Goal: Consume media (video, audio): Consume media (video, audio)

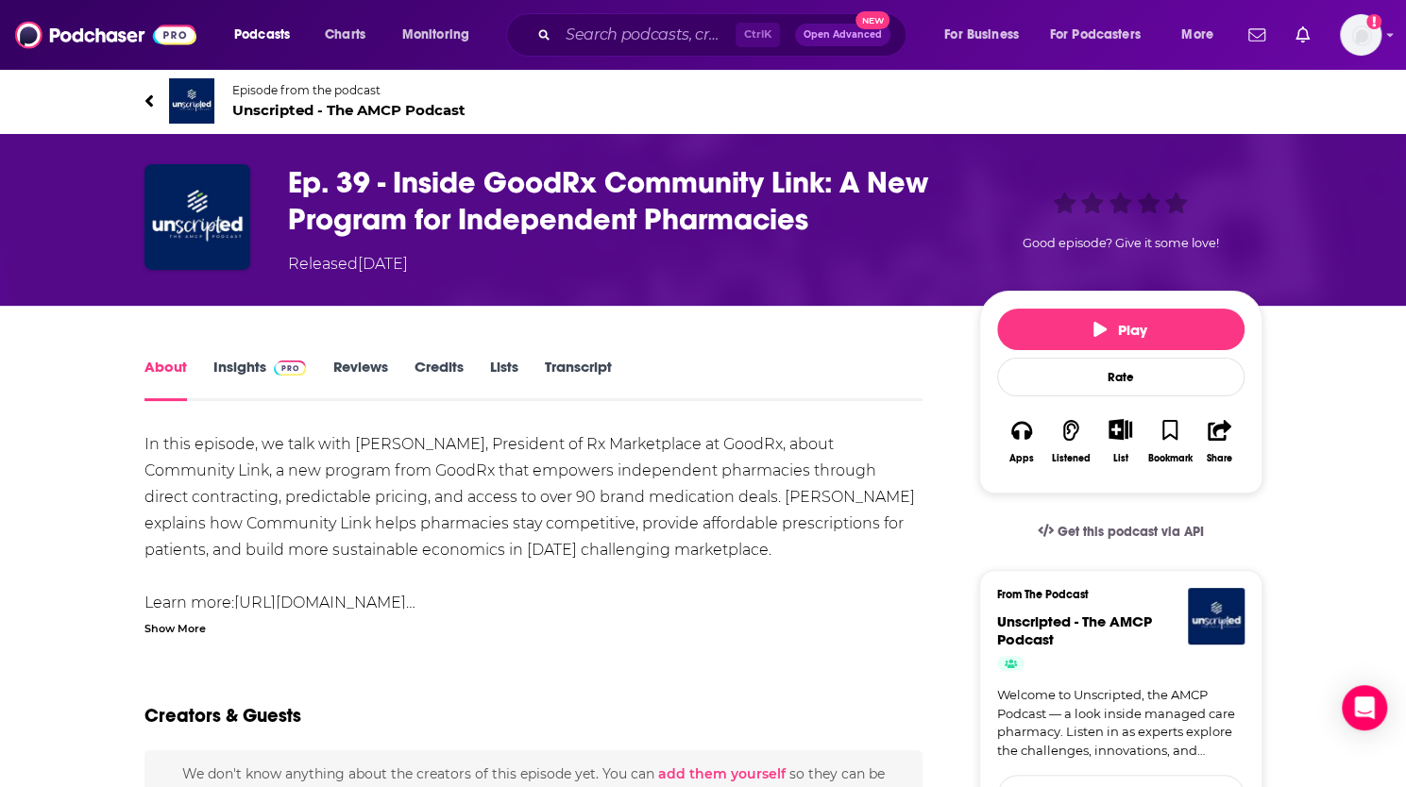
click at [753, 545] on div "In this episode, we talk with [PERSON_NAME], President of Rx Marketplace at Goo…" at bounding box center [533, 523] width 779 height 185
click at [1046, 317] on button "Play" at bounding box center [1120, 330] width 247 height 42
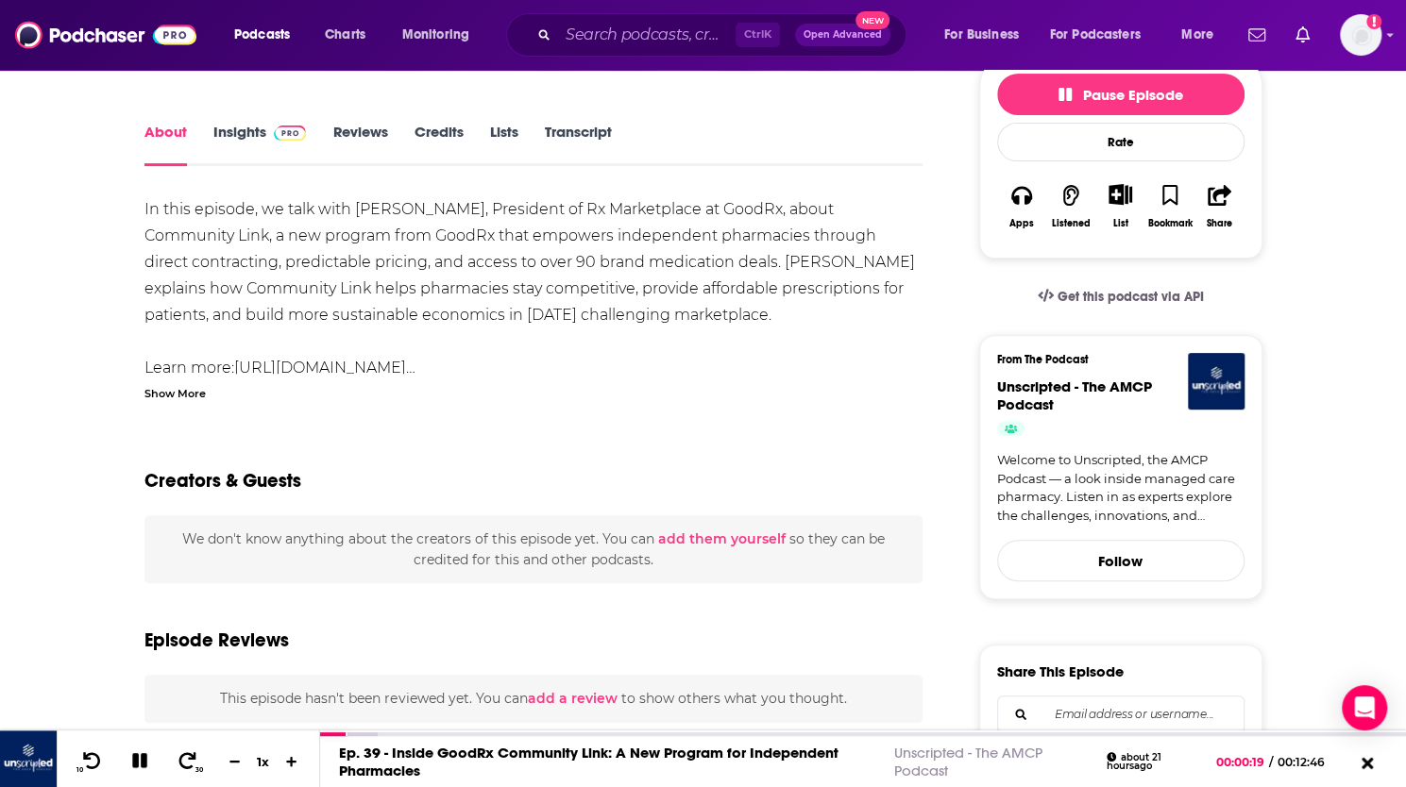
scroll to position [236, 0]
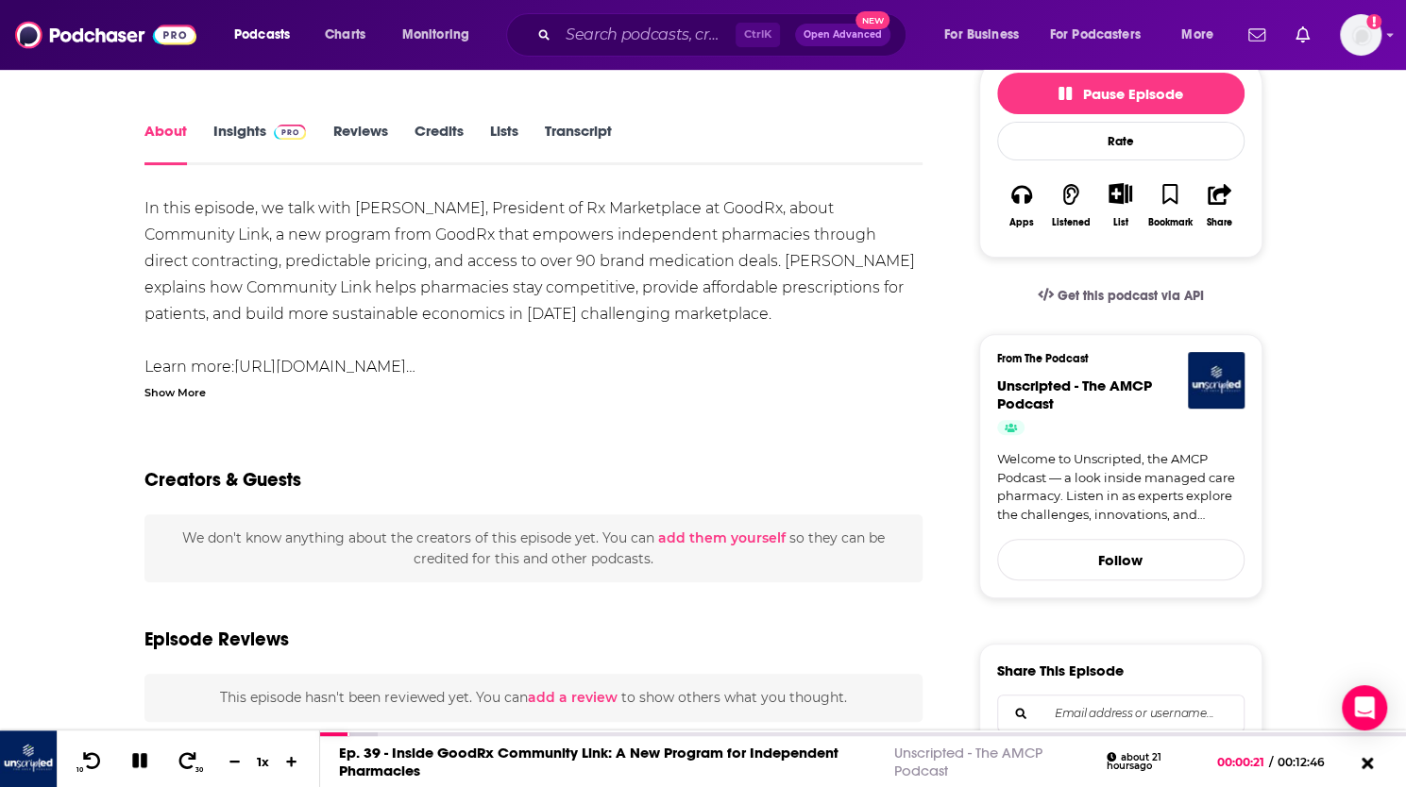
click at [578, 139] on link "Transcript" at bounding box center [577, 143] width 67 height 43
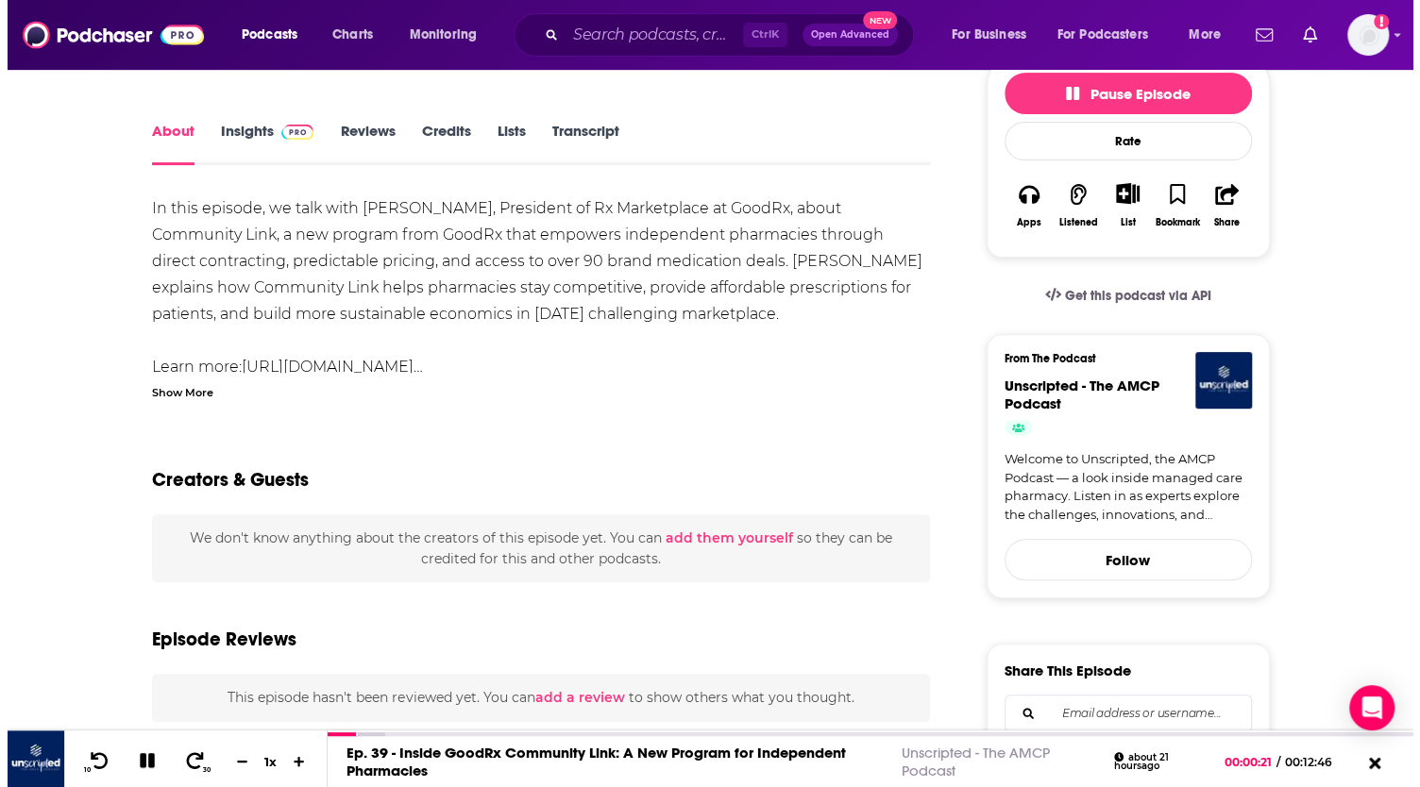
scroll to position [0, 0]
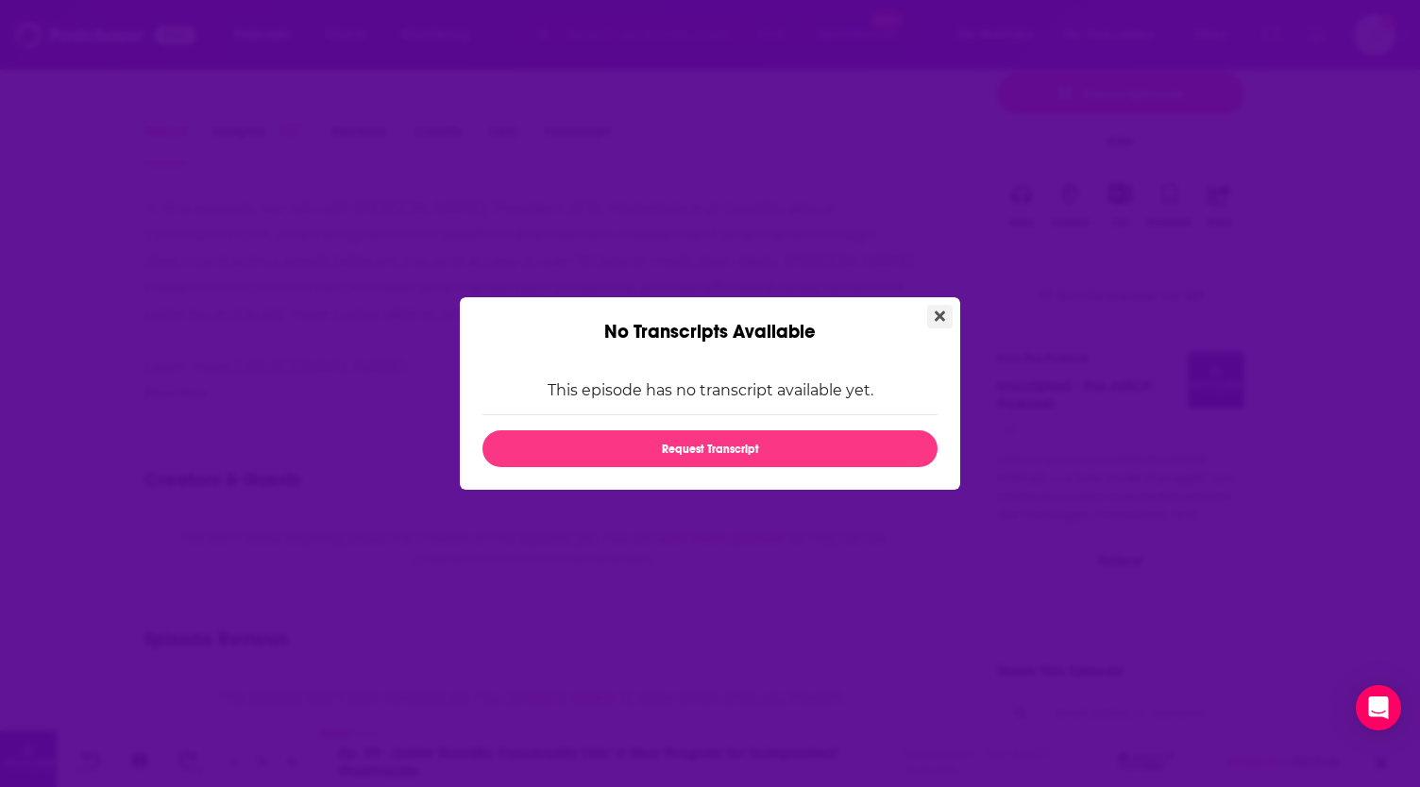
click at [939, 319] on icon "Close" at bounding box center [940, 317] width 10 height 10
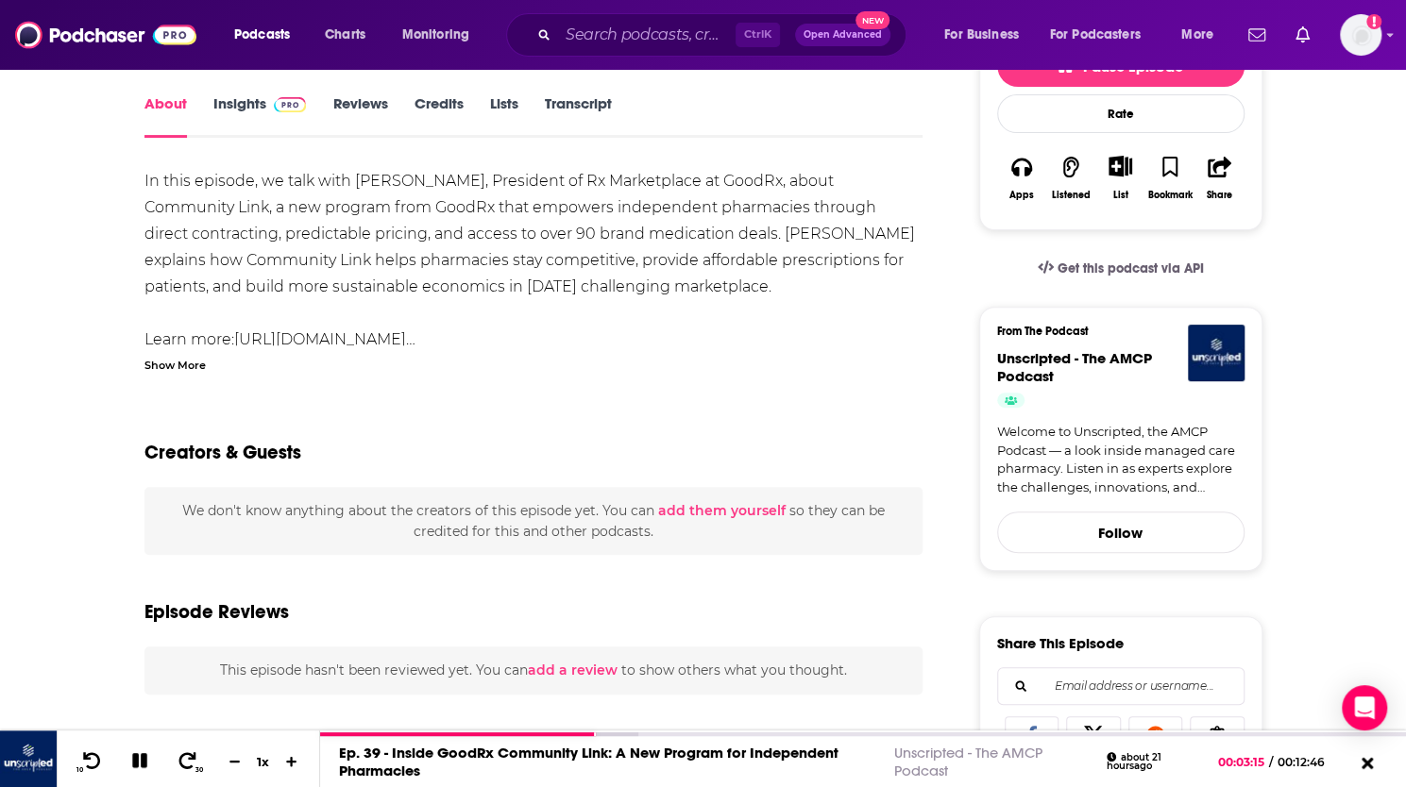
scroll to position [264, 0]
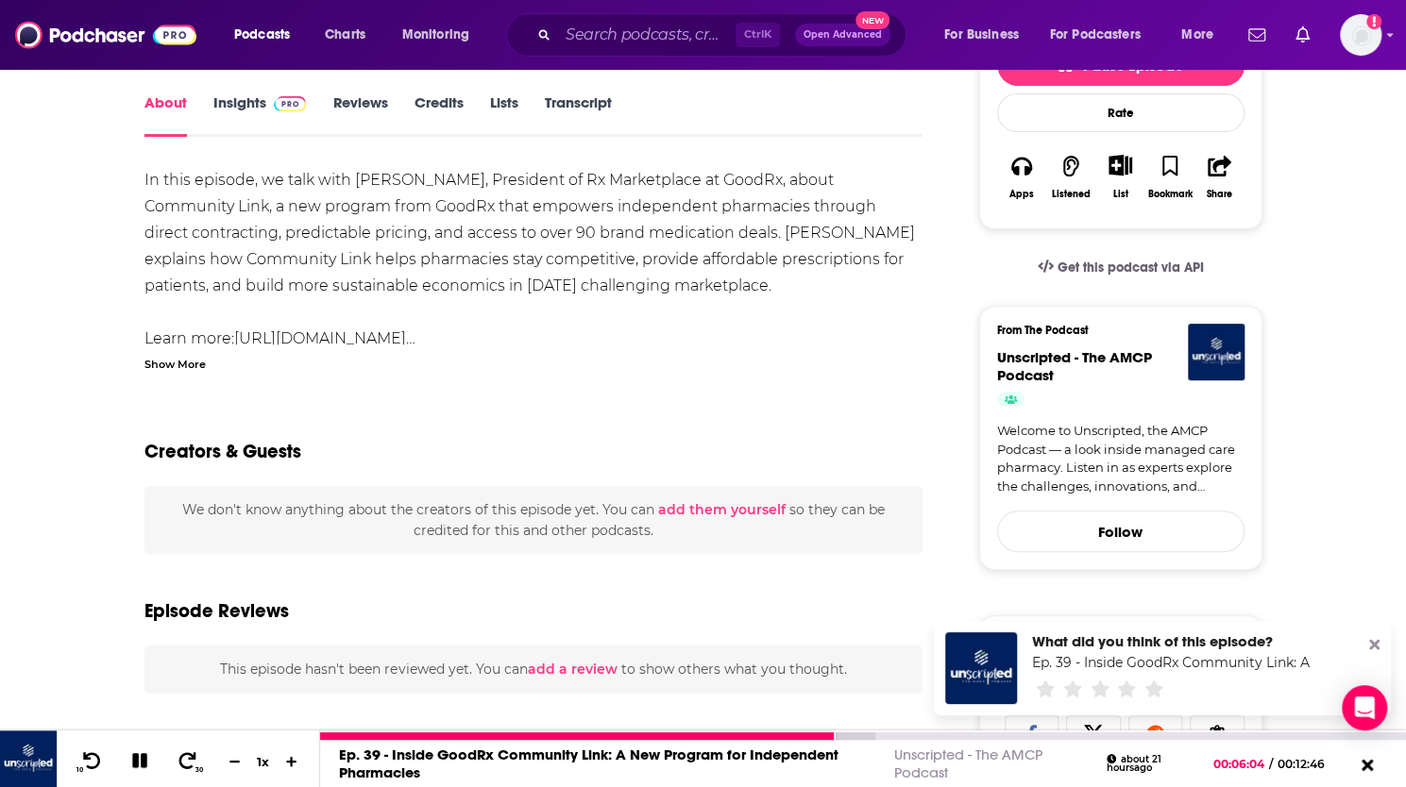
click at [137, 771] on button at bounding box center [140, 763] width 33 height 24
click at [140, 753] on icon at bounding box center [139, 761] width 24 height 19
click at [142, 762] on icon at bounding box center [139, 760] width 15 height 15
